Goal: Transaction & Acquisition: Download file/media

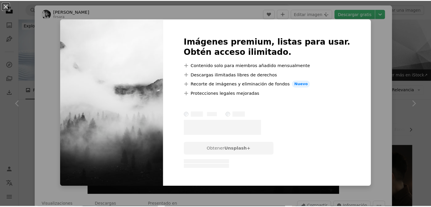
scroll to position [1110, 0]
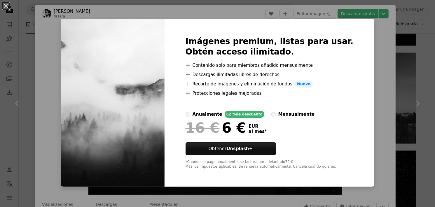
click at [357, 85] on div "An X shape Imágenes premium, listas para usar. Obtén acceso ilimitado. A plus s…" at bounding box center [217, 103] width 435 height 207
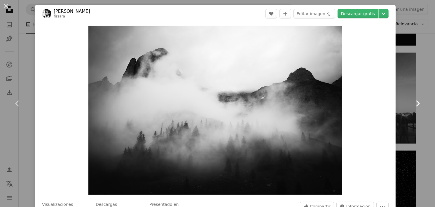
click at [415, 92] on link "Chevron right" at bounding box center [417, 104] width 35 height 56
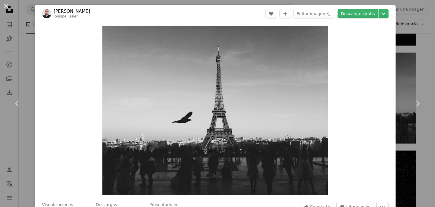
click at [423, 47] on div "An X shape Chevron left Chevron right [PERSON_NAME] louispellissier A heart A p…" at bounding box center [217, 103] width 435 height 207
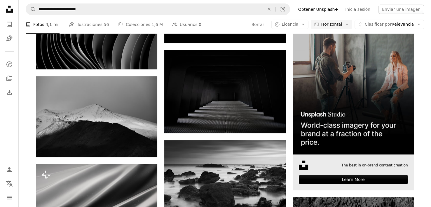
scroll to position [1460, 0]
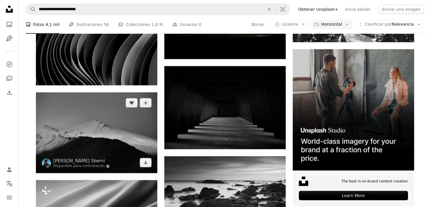
click at [74, 119] on img at bounding box center [96, 133] width 121 height 81
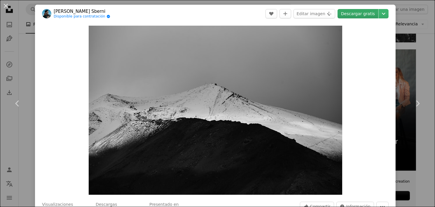
click at [363, 12] on link "Descargar gratis" at bounding box center [358, 13] width 41 height 9
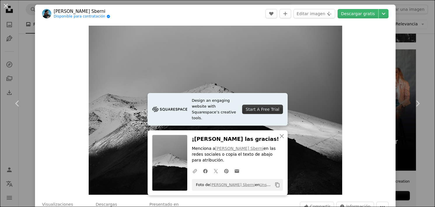
drag, startPoint x: 417, startPoint y: 38, endPoint x: 403, endPoint y: 30, distance: 15.9
click at [417, 38] on div "An X shape Chevron left Chevron right Piermanuele Sberni Disponible para contra…" at bounding box center [217, 103] width 435 height 207
